Goal: Obtain resource: Download file/media

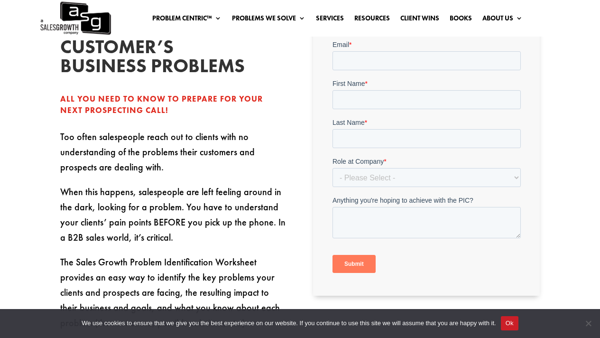
click at [512, 323] on button "Ok" at bounding box center [510, 323] width 18 height 14
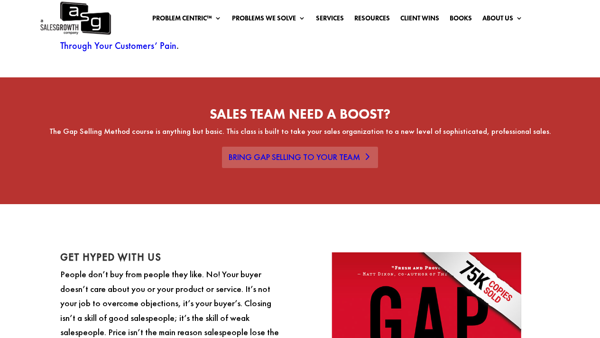
scroll to position [633, 0]
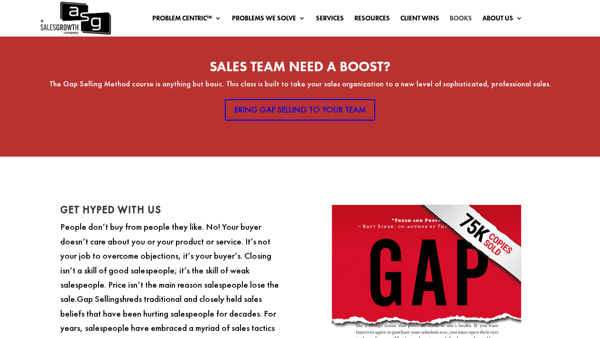
click at [459, 15] on link "Books" at bounding box center [461, 20] width 22 height 10
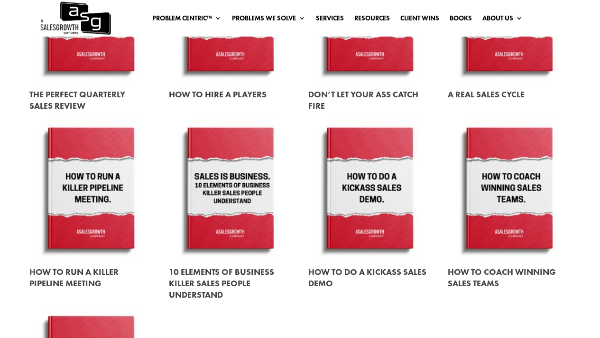
scroll to position [997, 0]
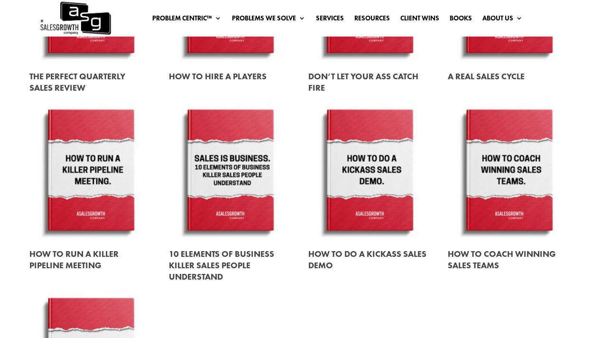
click at [100, 195] on link at bounding box center [90, 171] width 123 height 140
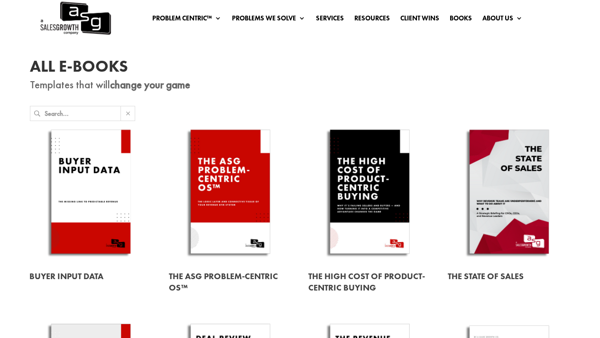
scroll to position [0, 0]
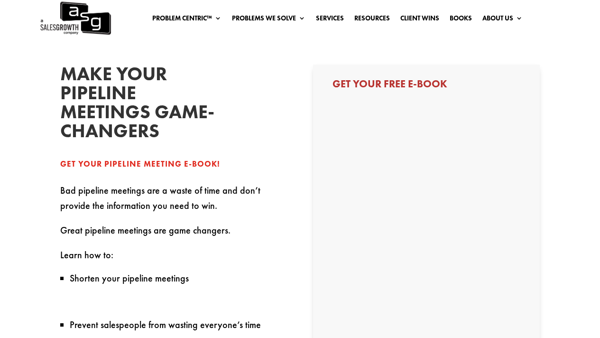
select select "Individual Contributor (AE, SDR, CSM, etc)"
